Goal: Find specific page/section: Find specific page/section

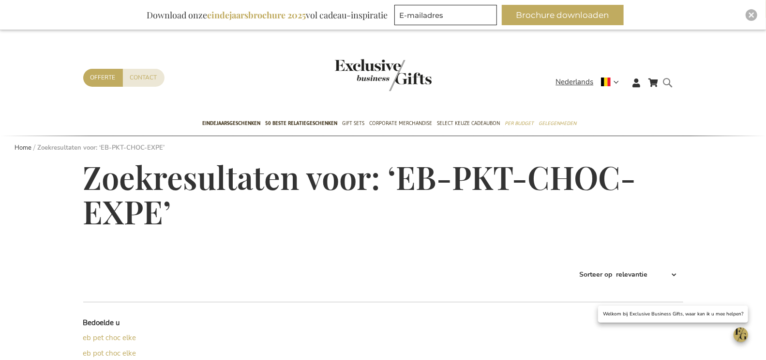
click at [666, 84] on div "Search EB-PKT-CHOC-EXPE" at bounding box center [671, 90] width 10 height 28
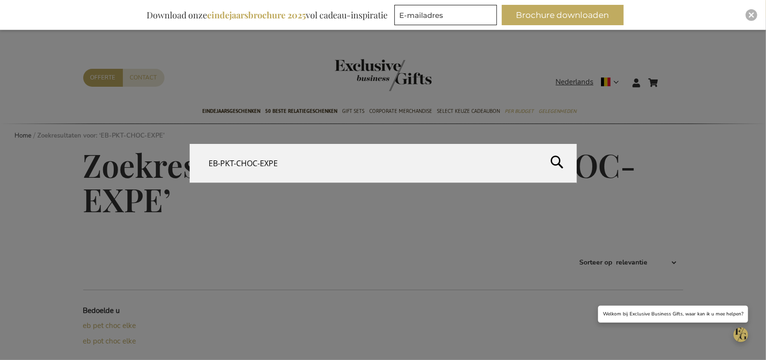
click at [669, 76] on form "Search EB-PKT-CHOC-EXPE Search" at bounding box center [671, 76] width 10 height 0
click at [317, 169] on input "EB-PKT-CHOC-EXPE" at bounding box center [383, 163] width 387 height 39
click at [318, 168] on input "EB-PKT-CHOC-EXPE" at bounding box center [383, 163] width 387 height 39
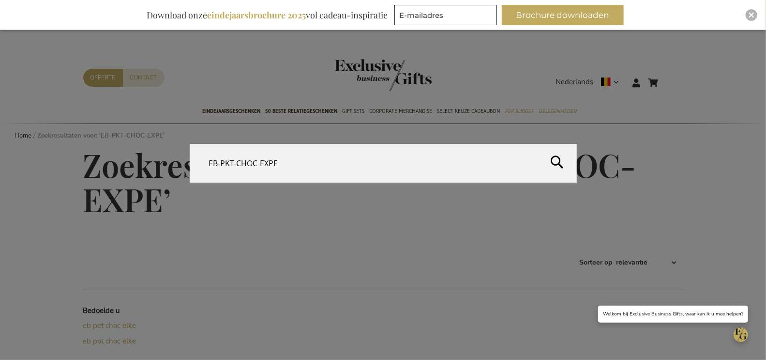
paste input "TAPA-WINE-APER"
type input "EB-PKT-TAPA-WINE-APER"
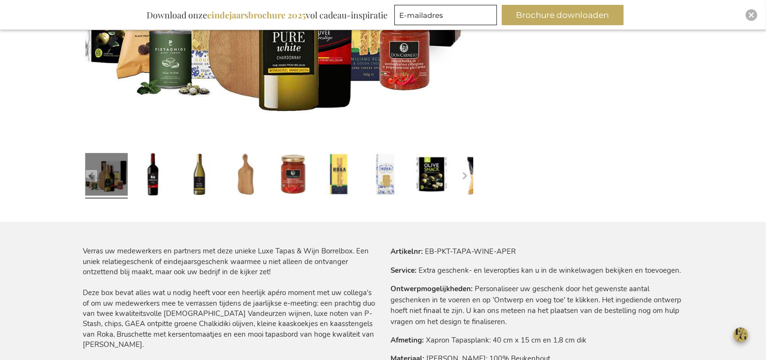
scroll to position [411, 0]
